Goal: Obtain resource: Obtain resource

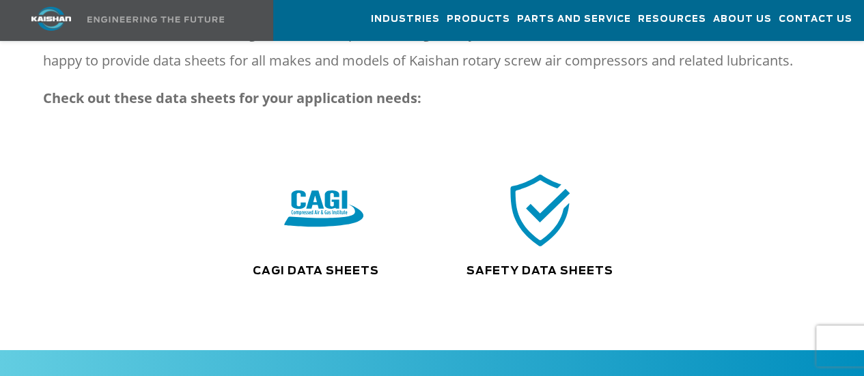
scroll to position [246, 0]
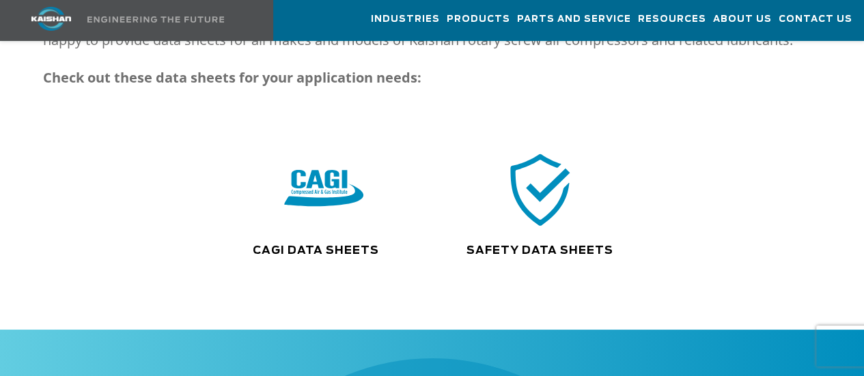
click at [302, 210] on div ".path{fill:none;stroke:#333;stroke-miterlimit:10;stroke-width:1.5px;}" at bounding box center [324, 197] width 216 height 94
click at [307, 192] on img at bounding box center [324, 189] width 87 height 88
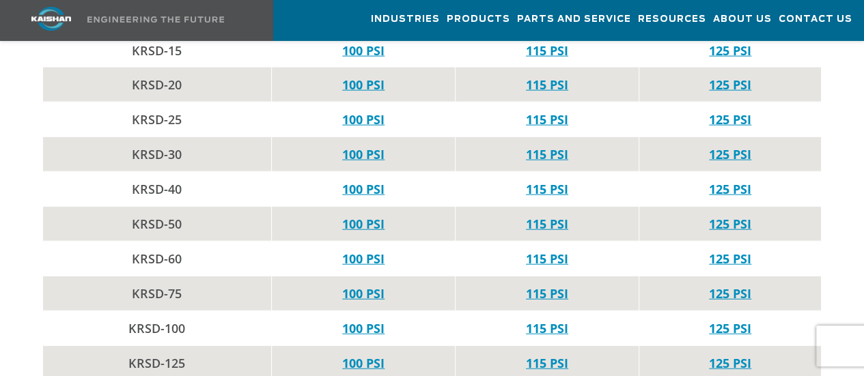
scroll to position [1557, 0]
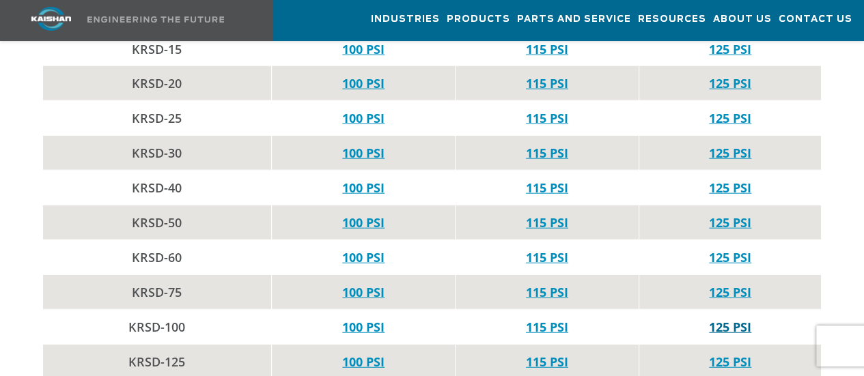
click at [727, 319] on link "125 PSI" at bounding box center [730, 327] width 42 height 16
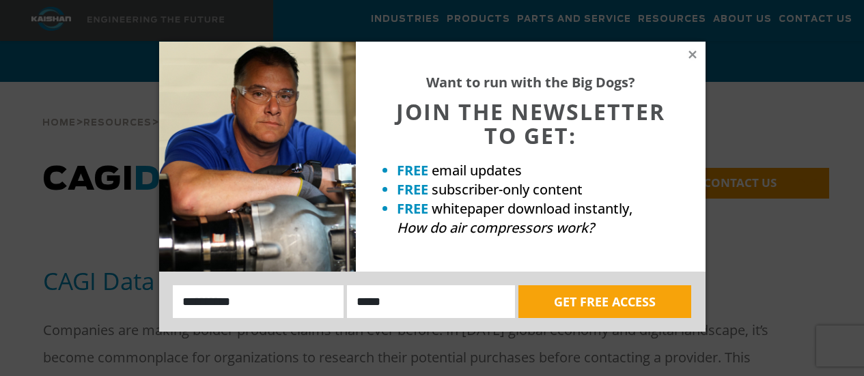
scroll to position [1557, 0]
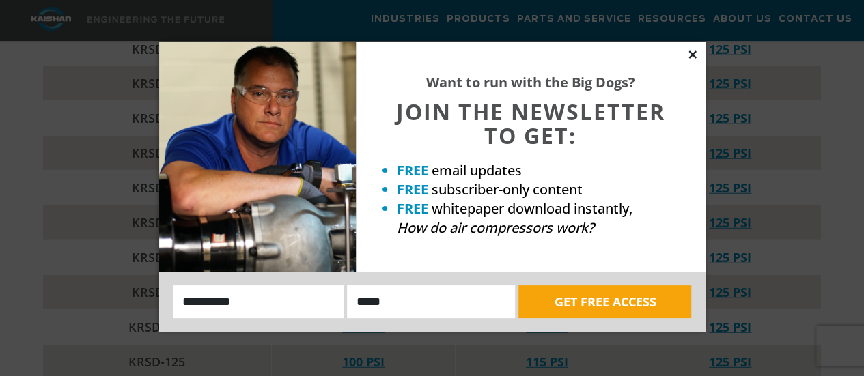
click at [686, 54] on icon at bounding box center [692, 54] width 12 height 12
